Goal: Task Accomplishment & Management: Manage account settings

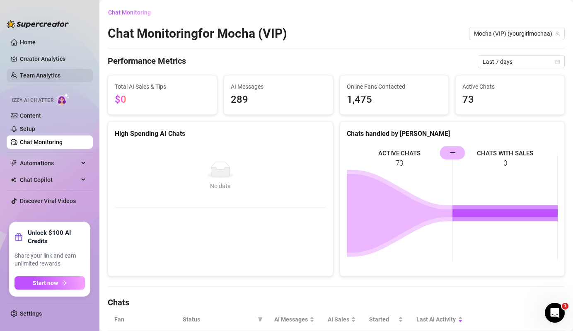
click at [58, 78] on link "Team Analytics" at bounding box center [40, 75] width 41 height 7
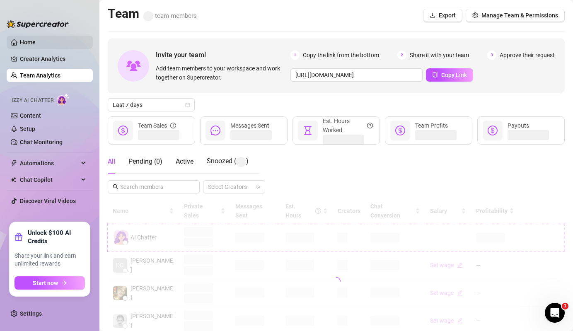
click at [36, 39] on link "Home" at bounding box center [28, 42] width 16 height 7
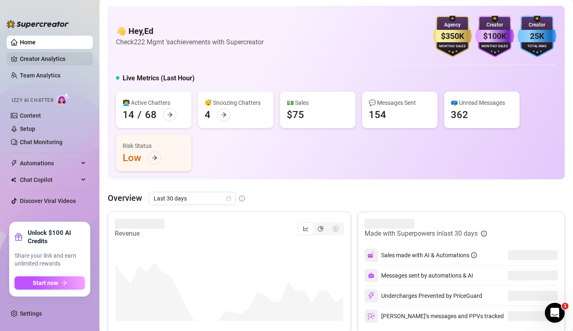
click at [82, 58] on link "Creator Analytics" at bounding box center [53, 58] width 66 height 13
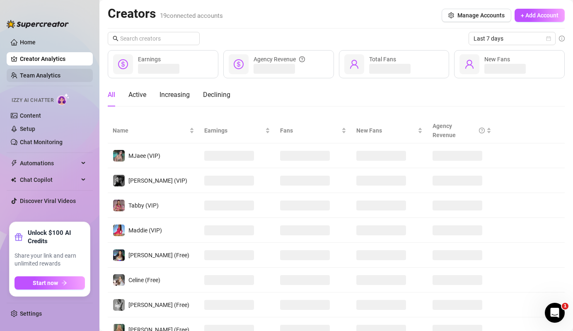
click at [43, 74] on link "Team Analytics" at bounding box center [40, 75] width 41 height 7
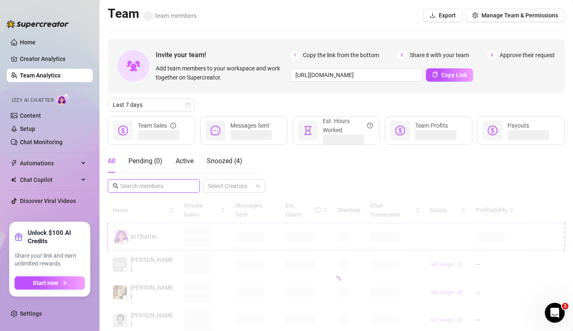
click at [176, 186] on input "text" at bounding box center [154, 185] width 68 height 9
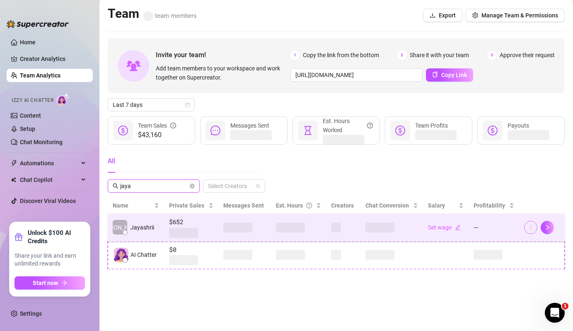
type input "jaya"
click at [531, 229] on icon "more" at bounding box center [531, 227] width 6 height 6
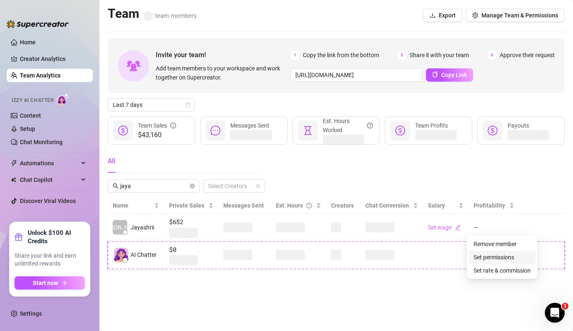
click at [514, 255] on link "Set permissions" at bounding box center [493, 257] width 41 height 7
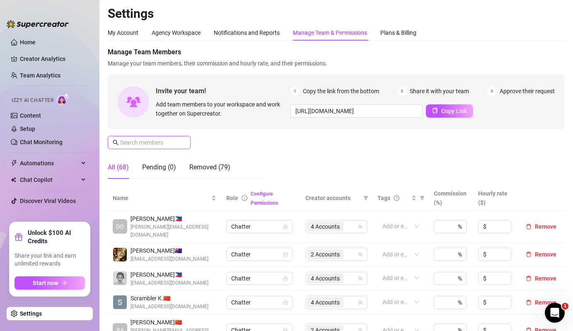
click at [165, 140] on input "text" at bounding box center [149, 142] width 59 height 9
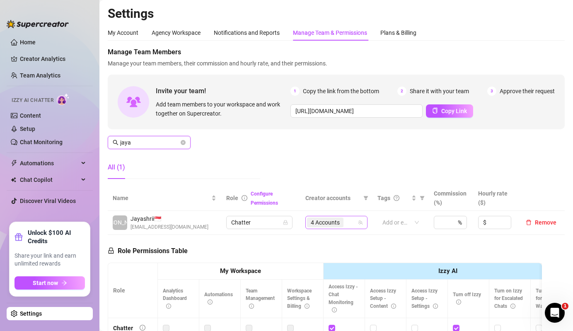
click at [341, 221] on span "4 Accounts" at bounding box center [325, 222] width 36 height 10
type input "jaya"
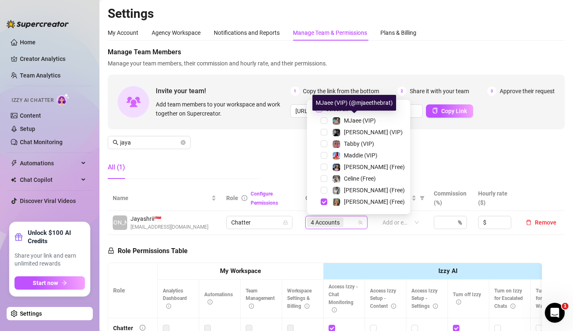
click at [338, 111] on span "Select all" at bounding box center [336, 108] width 29 height 9
click at [322, 111] on input "Select all" at bounding box center [319, 109] width 7 height 7
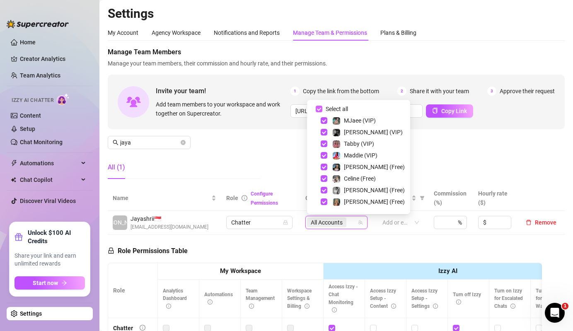
click at [338, 111] on span "Select all" at bounding box center [336, 108] width 29 height 9
click at [322, 111] on input "Select all" at bounding box center [319, 109] width 7 height 7
checkbox input "false"
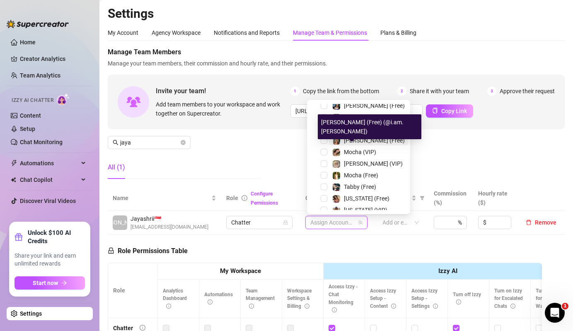
scroll to position [36, 0]
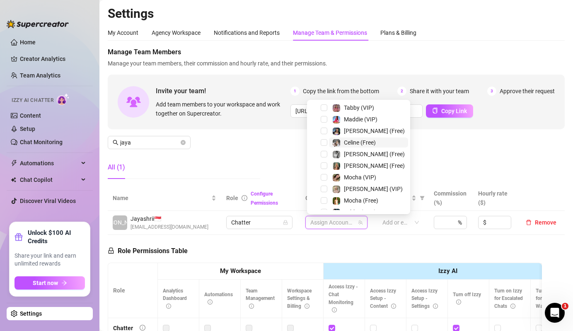
click at [340, 143] on img at bounding box center [336, 142] width 7 height 7
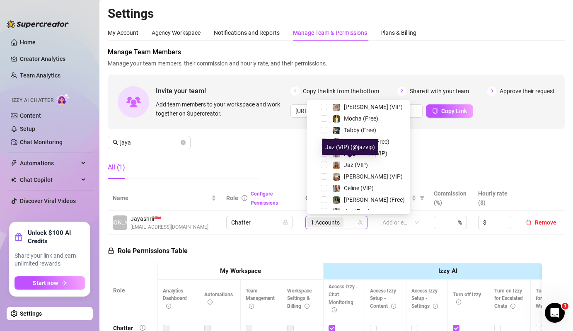
scroll to position [126, 0]
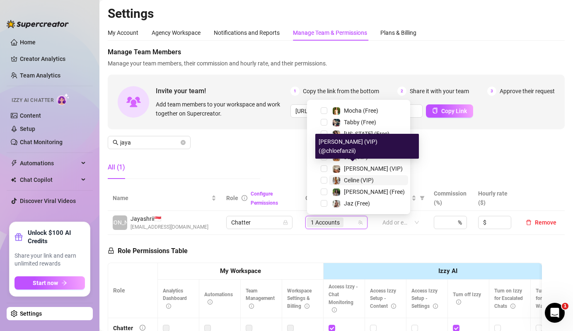
click at [344, 177] on span "Celine (VIP)" at bounding box center [359, 180] width 30 height 7
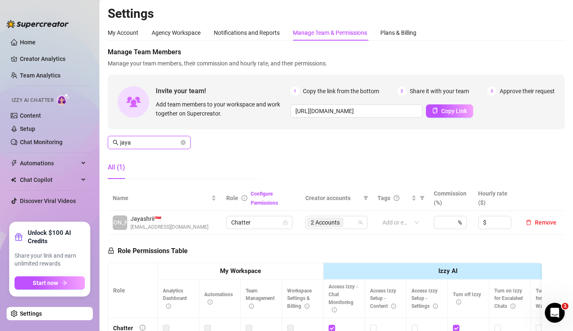
click at [155, 146] on input "jaya" at bounding box center [149, 142] width 59 height 9
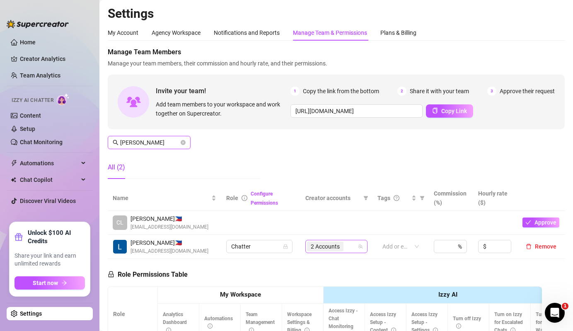
click at [351, 248] on div "2 Accounts" at bounding box center [332, 247] width 50 height 12
type input "[PERSON_NAME]"
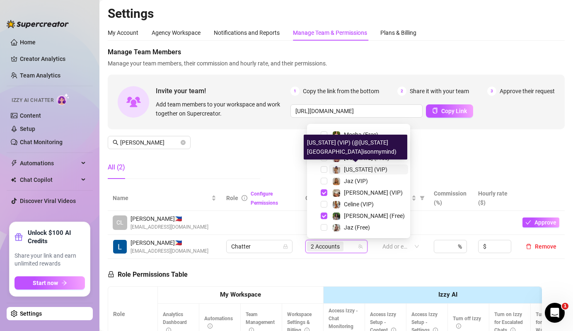
click at [351, 169] on span "[US_STATE] (VIP)" at bounding box center [365, 169] width 43 height 7
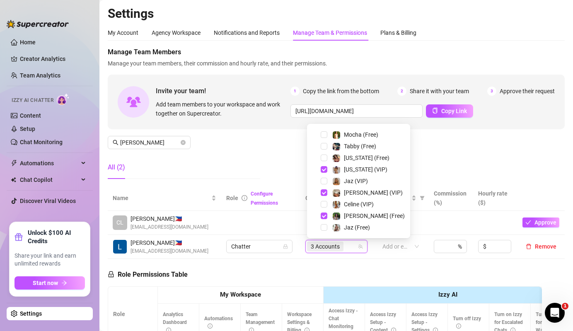
click at [328, 158] on div "[US_STATE] (Free)" at bounding box center [358, 158] width 99 height 10
click at [321, 158] on span "Select tree node" at bounding box center [324, 157] width 7 height 7
